Goal: Transaction & Acquisition: Purchase product/service

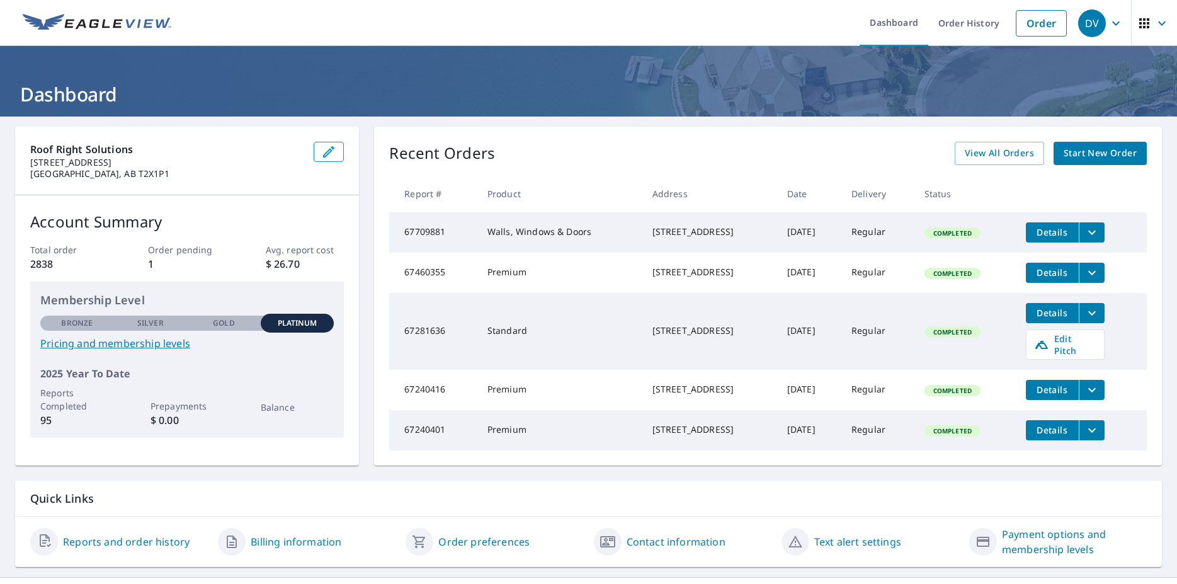
click at [730, 42] on ul "Dashboard Order History Order" at bounding box center [626, 23] width 894 height 46
click at [1108, 26] on icon "button" at bounding box center [1115, 23] width 15 height 15
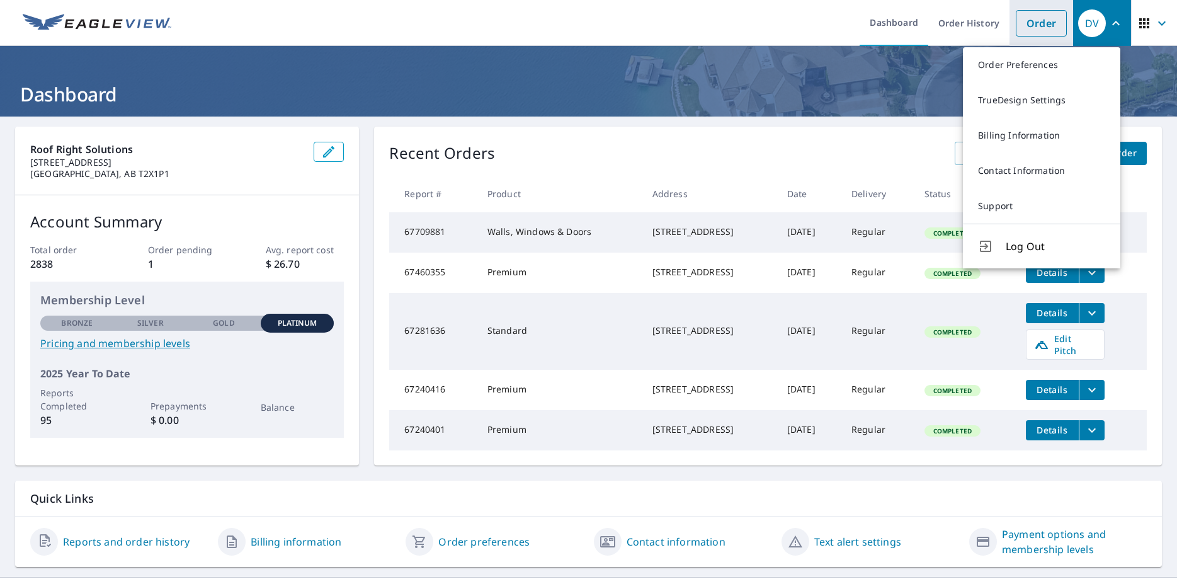
click at [1038, 22] on link "Order" at bounding box center [1041, 23] width 51 height 26
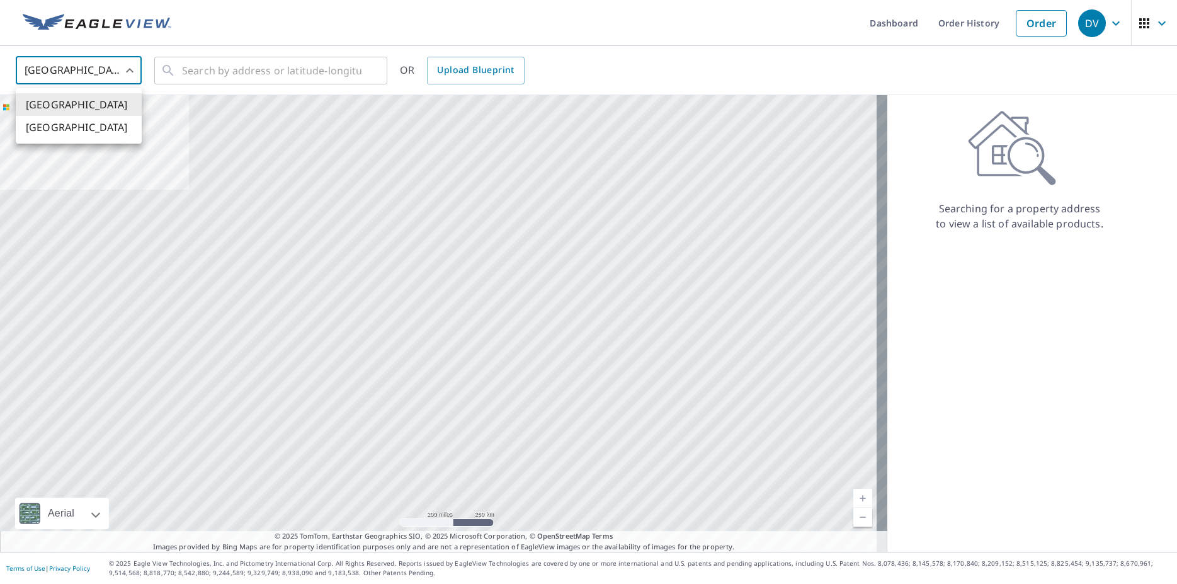
click at [135, 78] on body "DV DV Dashboard Order History Order DV United States US ​ ​ OR Upload Blueprint…" at bounding box center [588, 292] width 1177 height 584
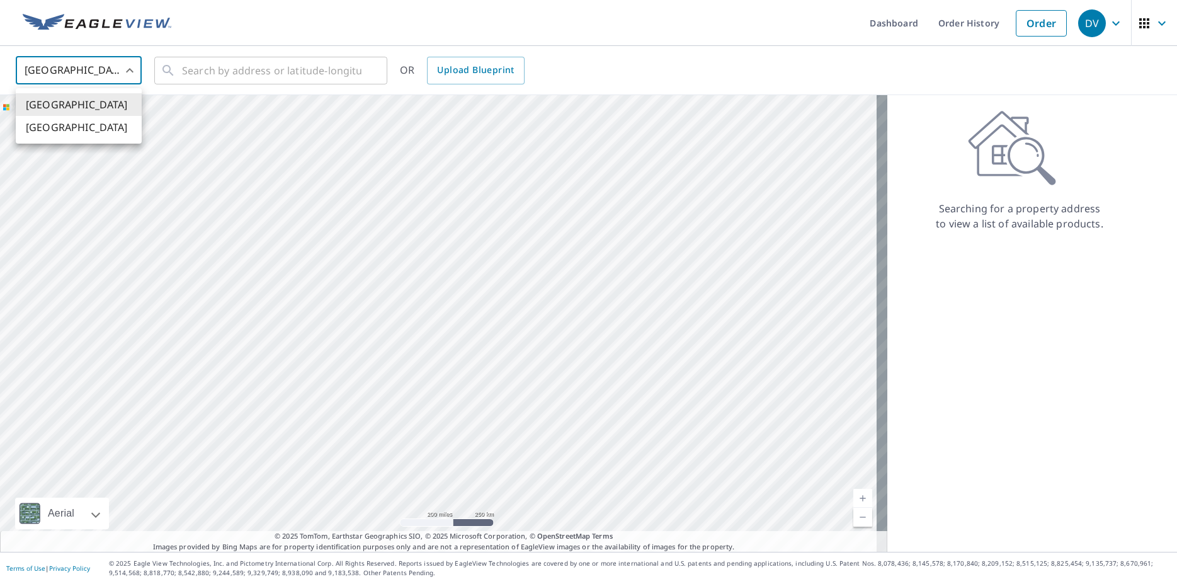
click at [101, 133] on li "[GEOGRAPHIC_DATA]" at bounding box center [79, 127] width 126 height 23
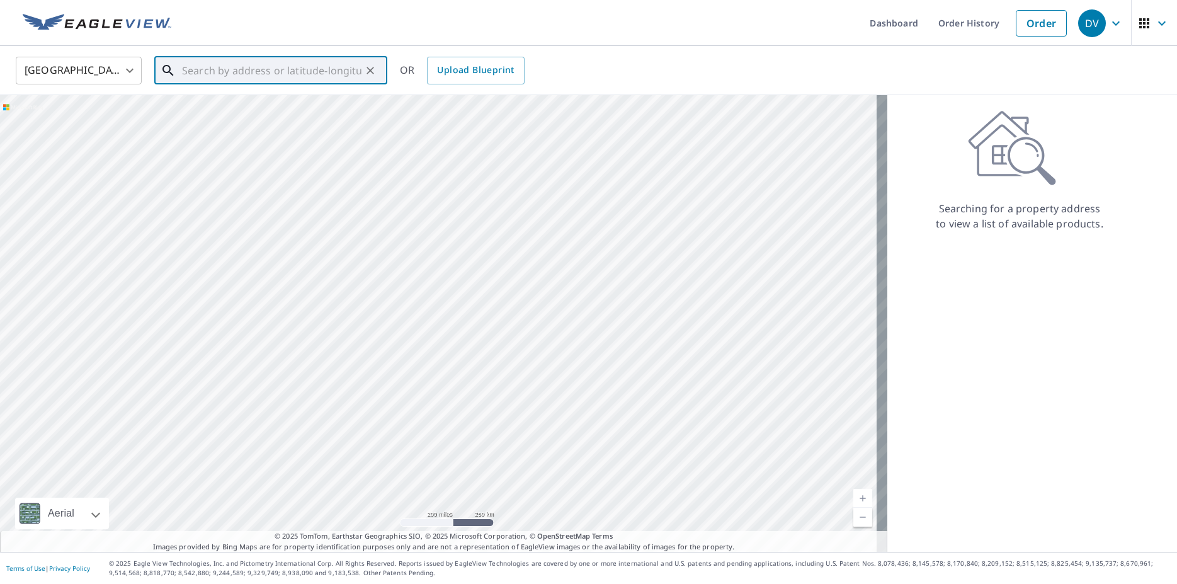
click at [288, 74] on input "text" at bounding box center [271, 70] width 179 height 35
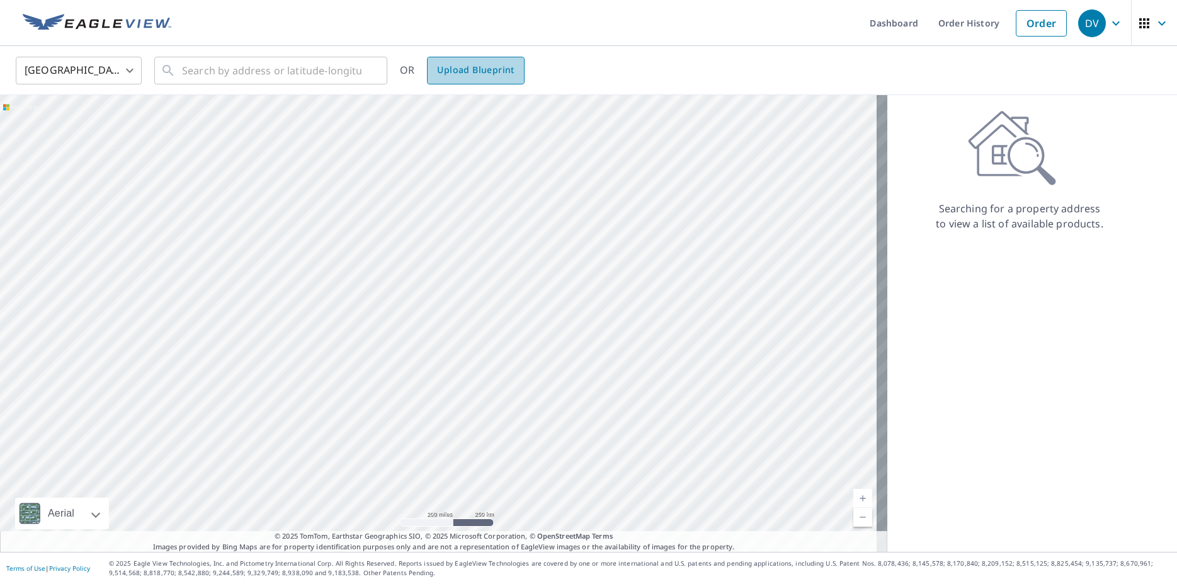
click at [511, 65] on span "Upload Blueprint" at bounding box center [475, 70] width 77 height 16
type input "US"
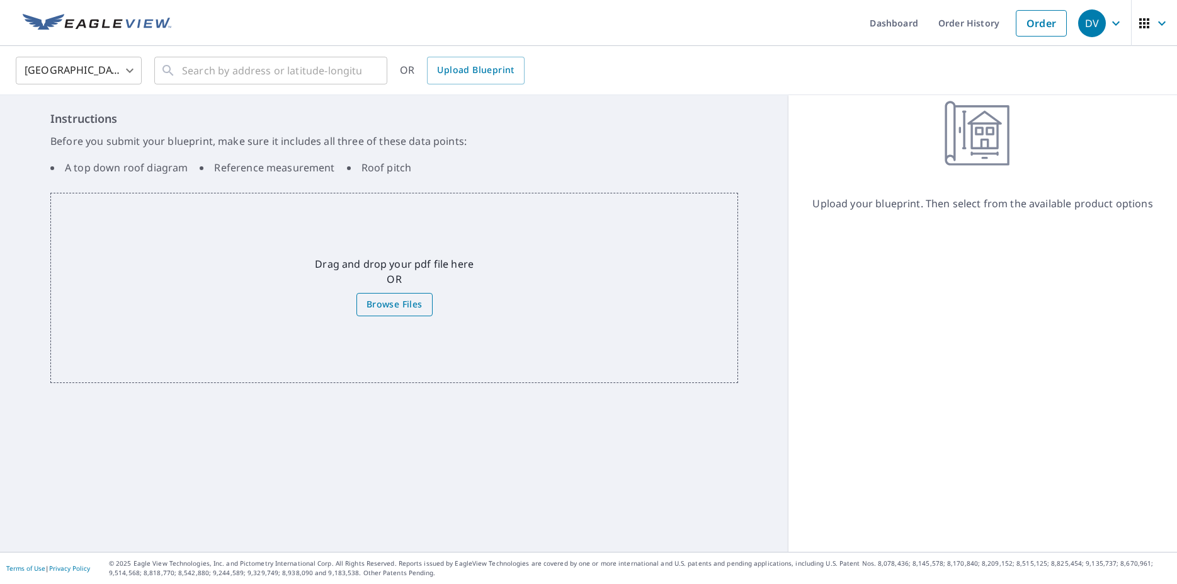
click at [383, 309] on span "Browse Files" at bounding box center [394, 305] width 56 height 16
click at [0, 0] on input "Browse Files" at bounding box center [0, 0] width 0 height 0
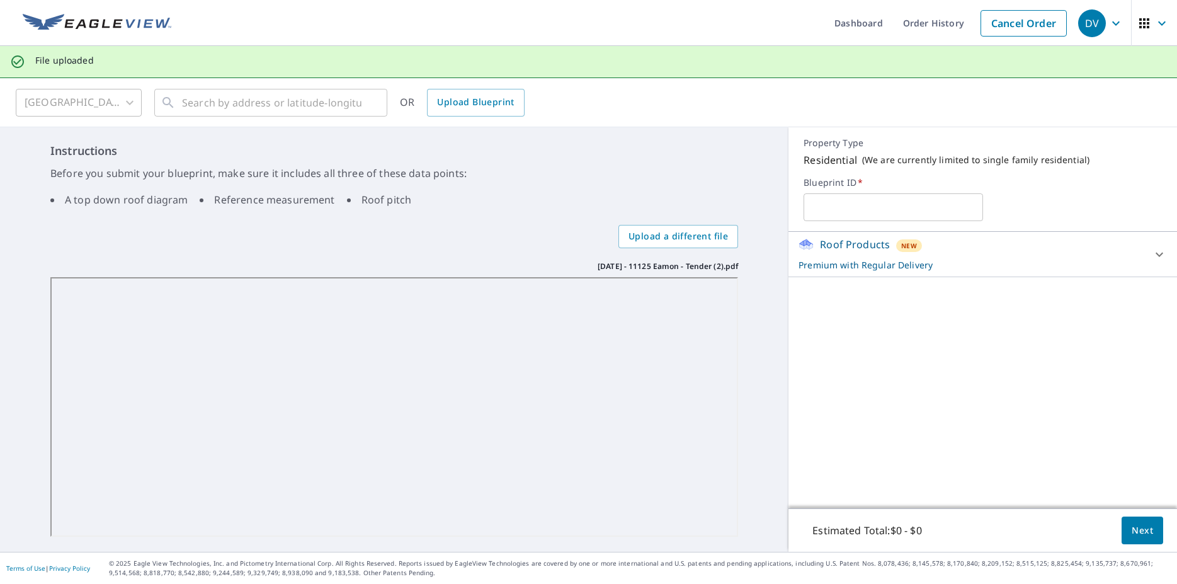
click at [839, 212] on input "text" at bounding box center [893, 207] width 179 height 35
type input "3976"
click at [667, 146] on h6 "Instructions" at bounding box center [394, 150] width 688 height 17
click at [1140, 528] on span "Next" at bounding box center [1142, 531] width 21 height 16
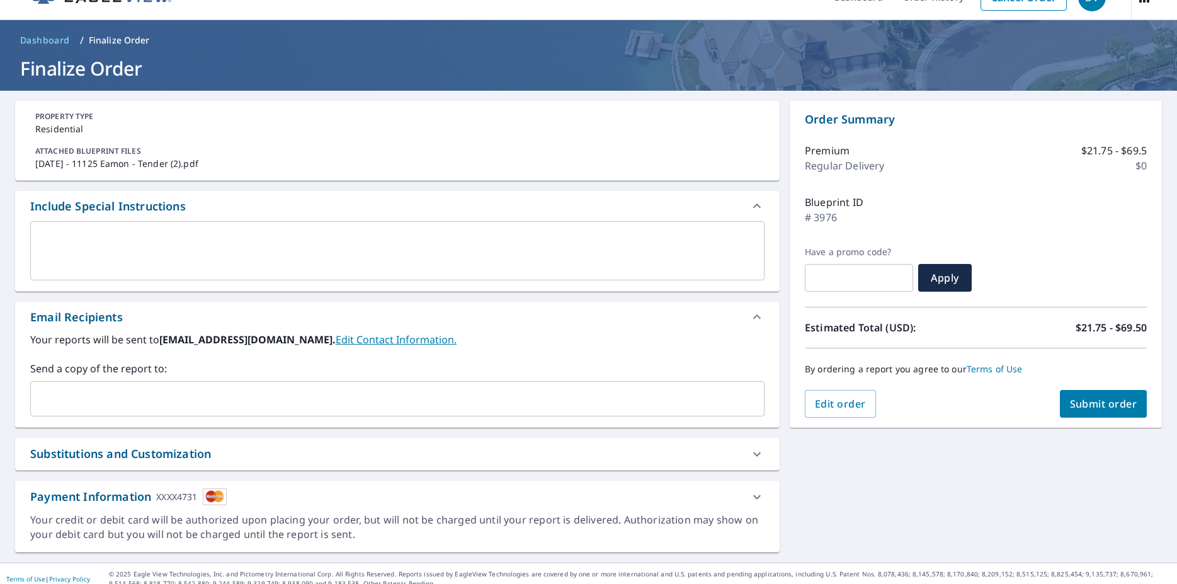
scroll to position [37, 0]
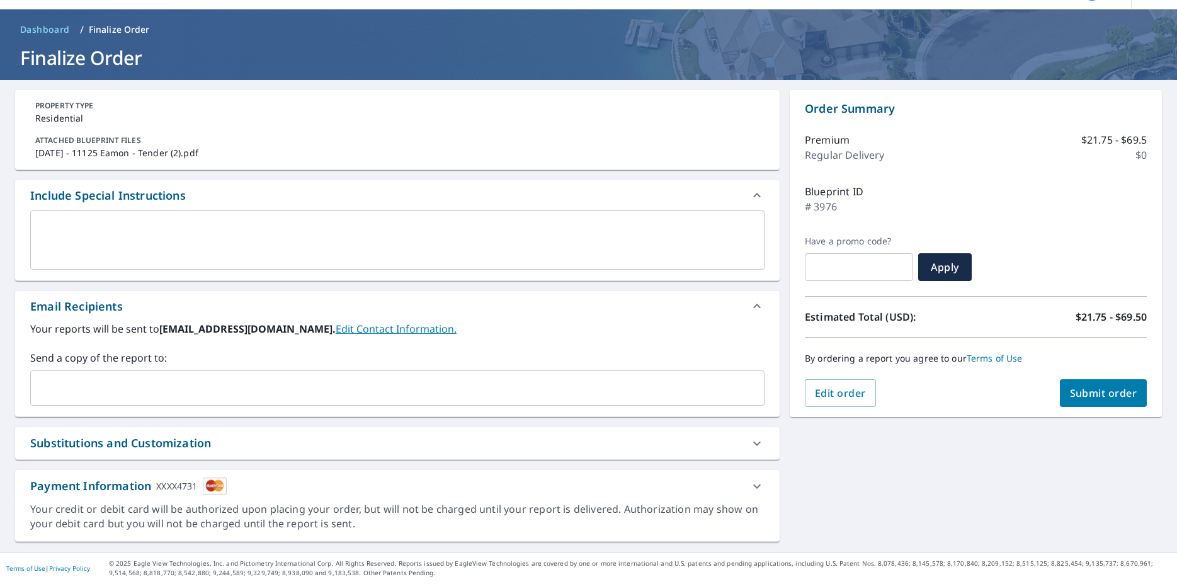
click at [1082, 387] on span "Submit order" at bounding box center [1103, 393] width 67 height 14
checkbox input "true"
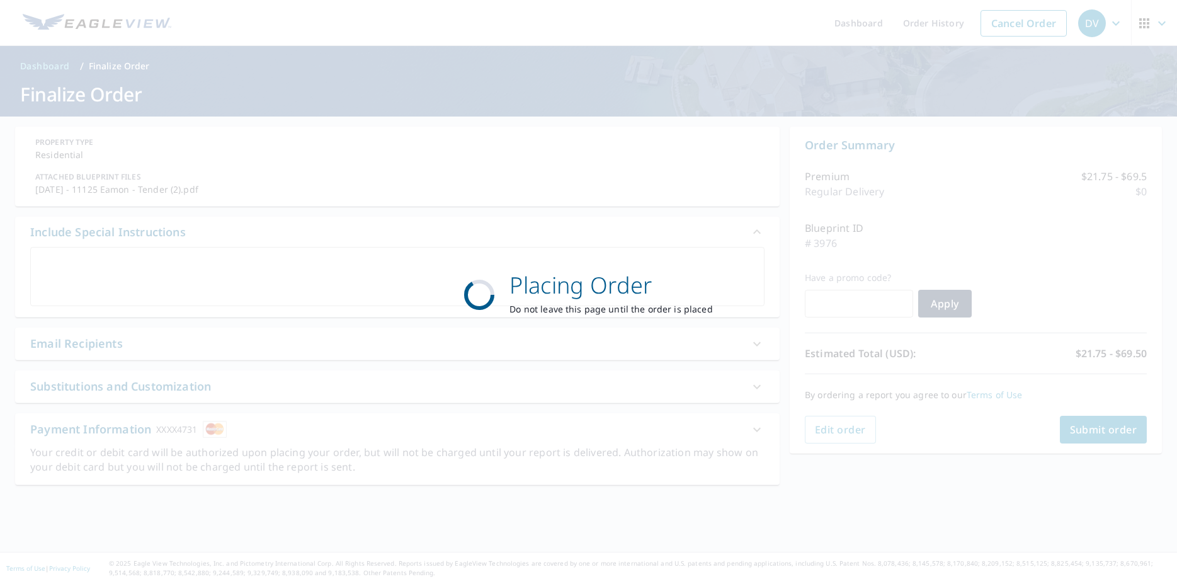
scroll to position [0, 0]
